Goal: Transaction & Acquisition: Purchase product/service

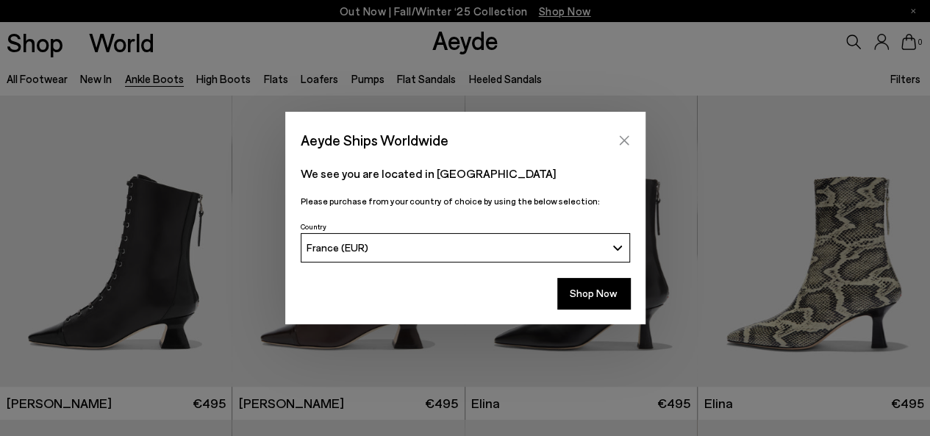
click at [619, 130] on button "Close" at bounding box center [624, 140] width 22 height 22
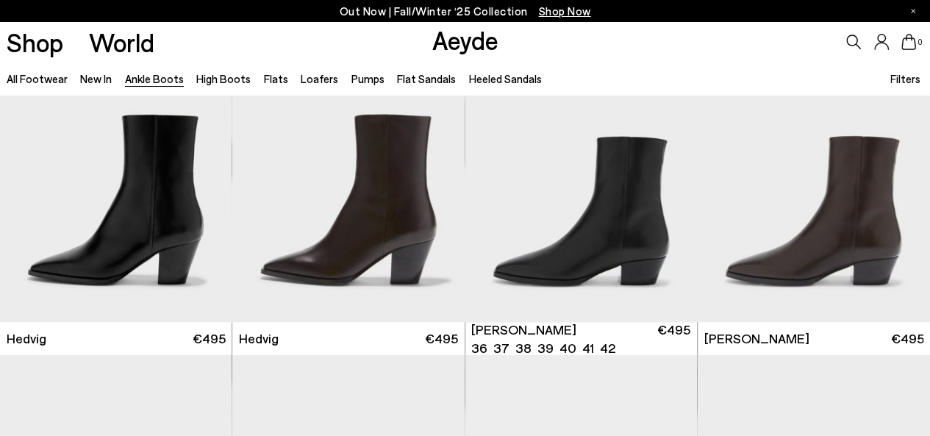
scroll to position [515, 0]
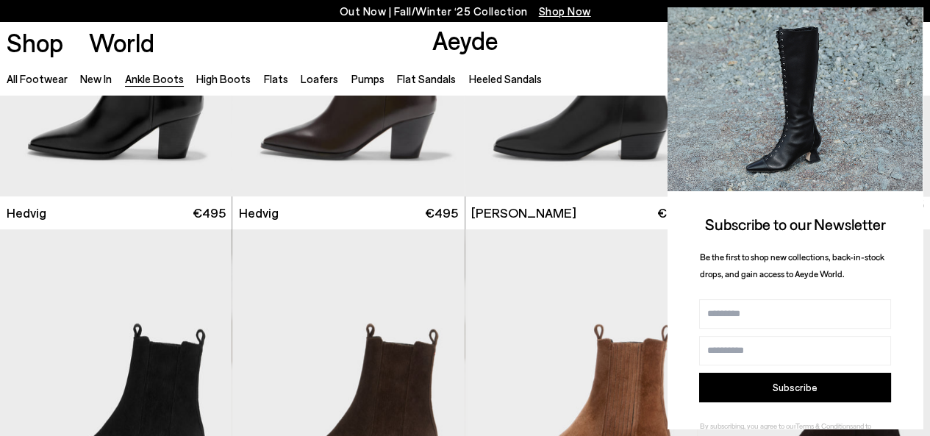
click at [915, 16] on icon at bounding box center [908, 21] width 19 height 19
click at [902, 18] on icon at bounding box center [908, 21] width 19 height 19
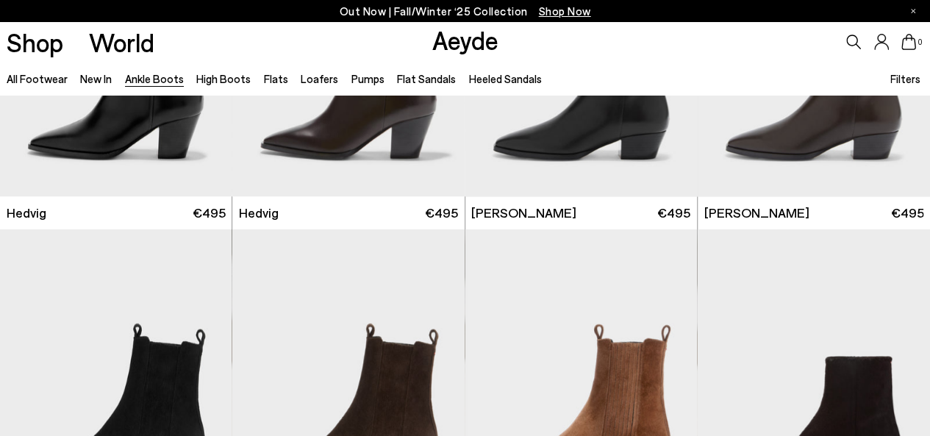
scroll to position [0, 0]
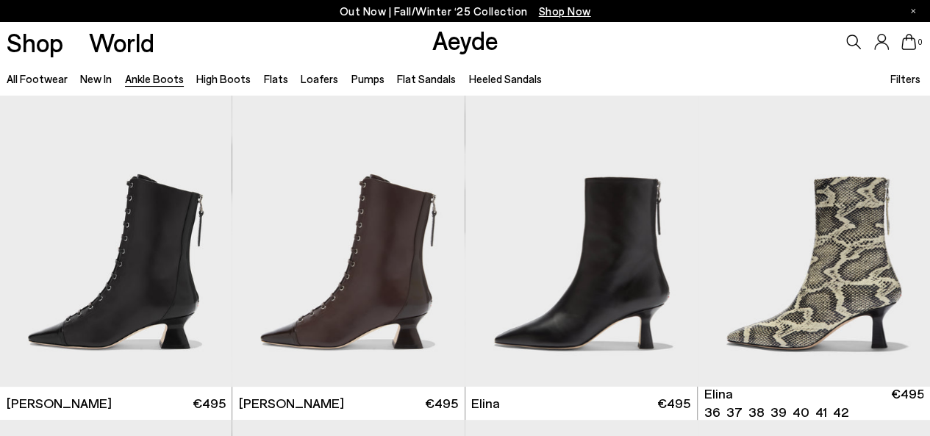
click at [905, 79] on span "Filters" at bounding box center [906, 78] width 30 height 13
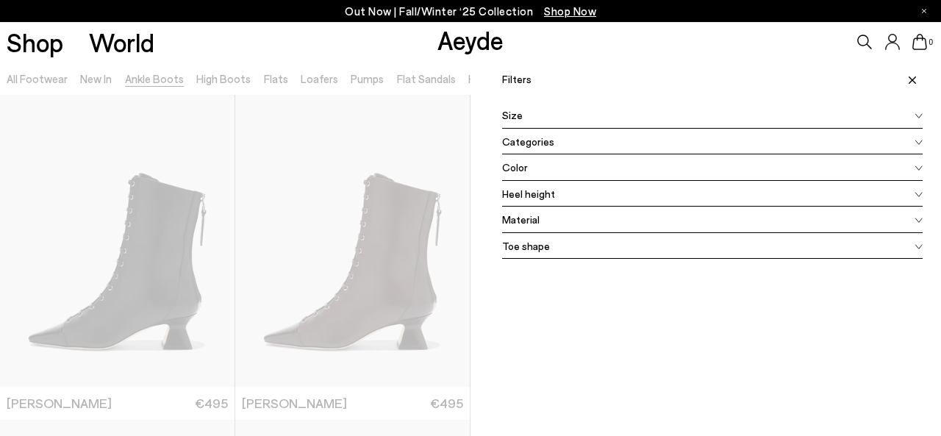
click at [528, 121] on div "Size" at bounding box center [712, 115] width 421 height 26
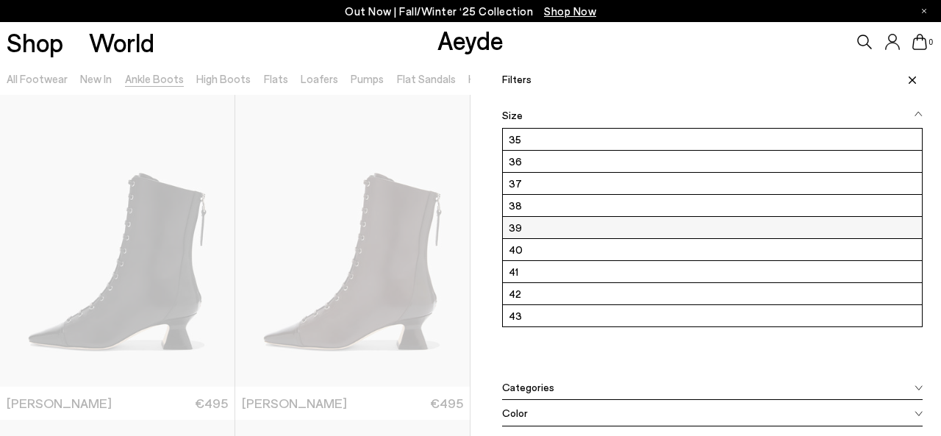
click at [507, 226] on label "39" at bounding box center [712, 227] width 419 height 21
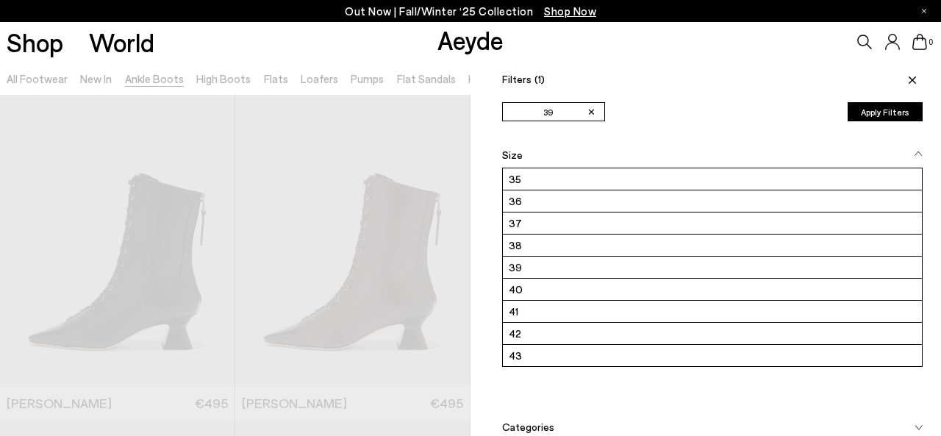
click at [909, 82] on icon at bounding box center [912, 79] width 7 height 7
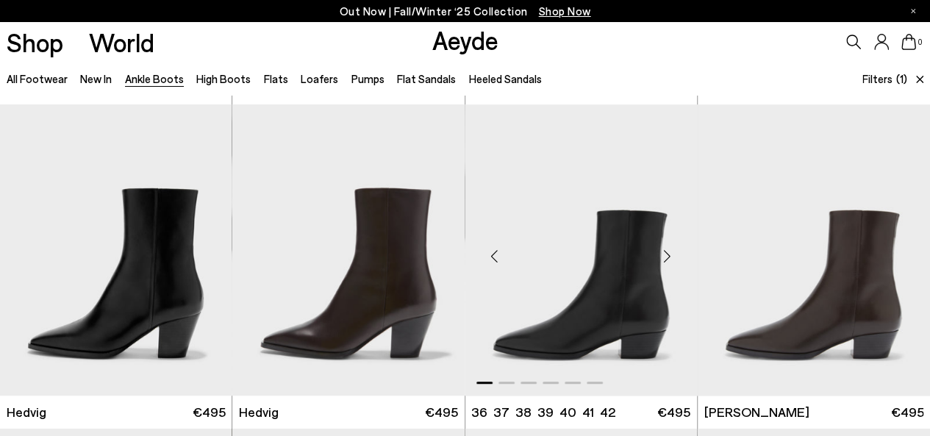
scroll to position [294, 0]
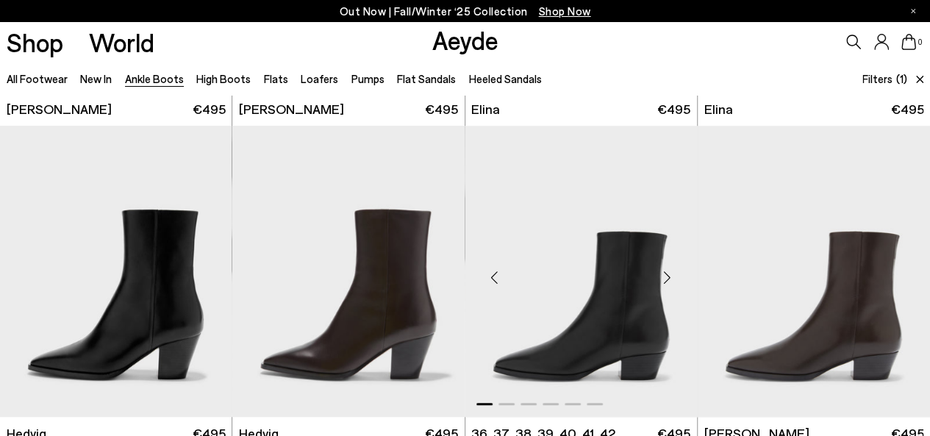
click at [673, 271] on div "Next slide" at bounding box center [668, 277] width 44 height 44
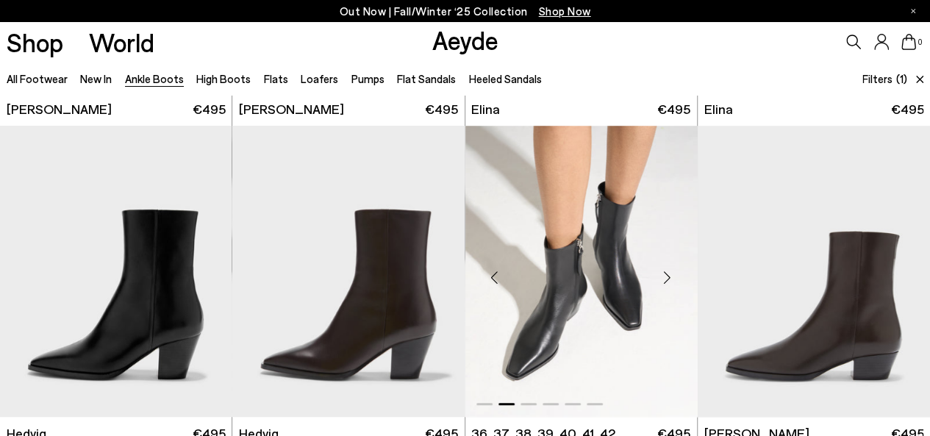
click at [673, 271] on div "Next slide" at bounding box center [668, 277] width 44 height 44
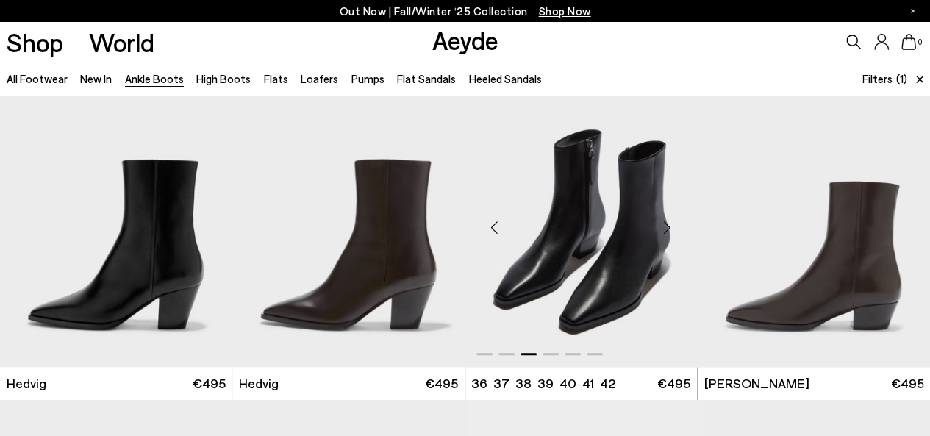
scroll to position [368, 0]
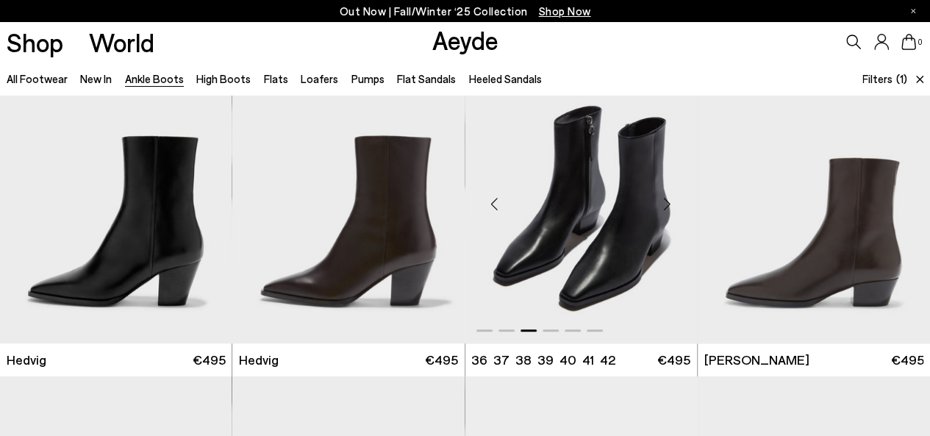
click at [614, 252] on img "3 / 6" at bounding box center [582, 198] width 232 height 292
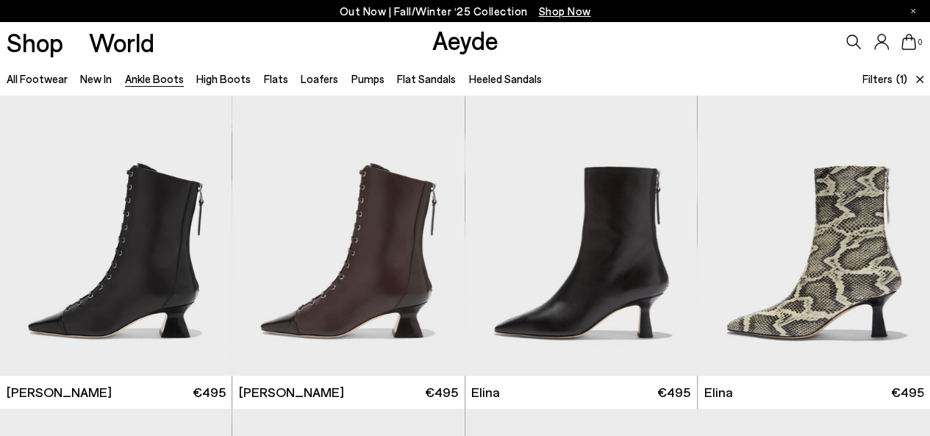
scroll to position [0, 0]
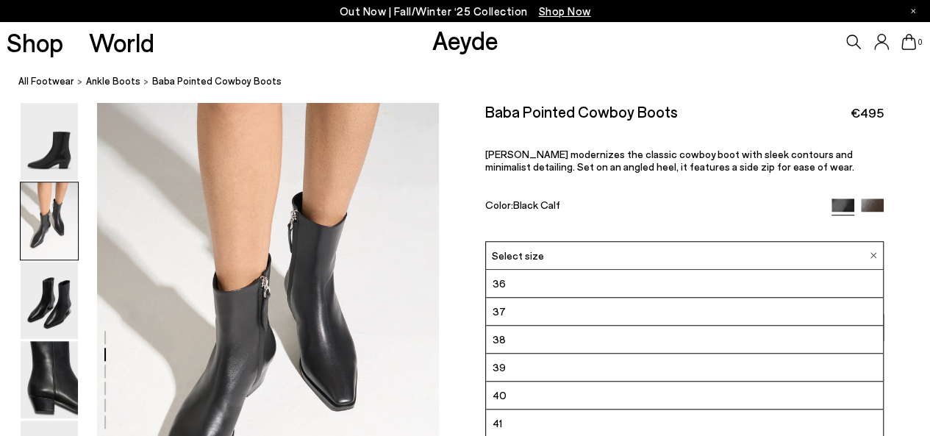
scroll to position [441, 0]
